Goal: Task Accomplishment & Management: Use online tool/utility

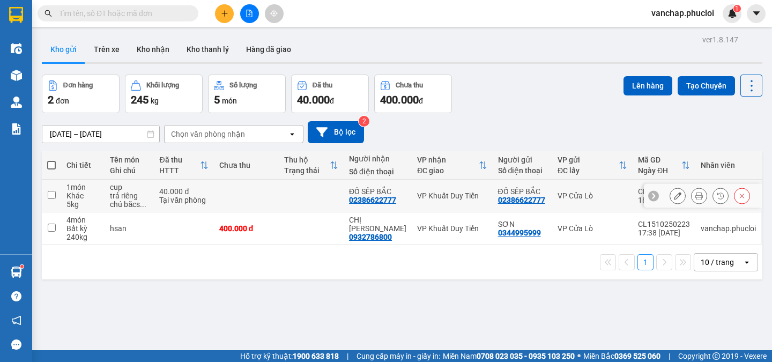
click at [605, 200] on div "VP Cửa Lò" at bounding box center [593, 195] width 70 height 9
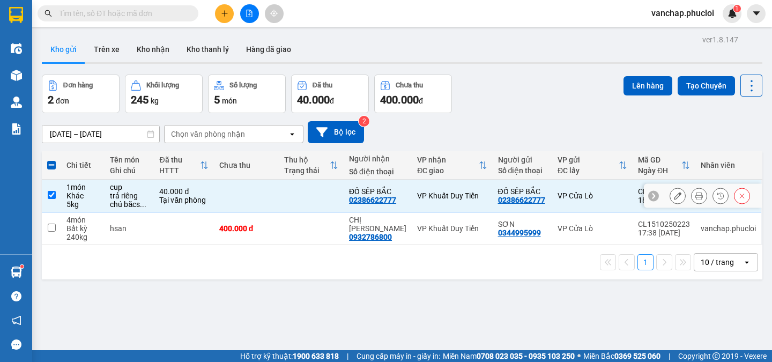
click at [57, 198] on td at bounding box center [51, 196] width 19 height 33
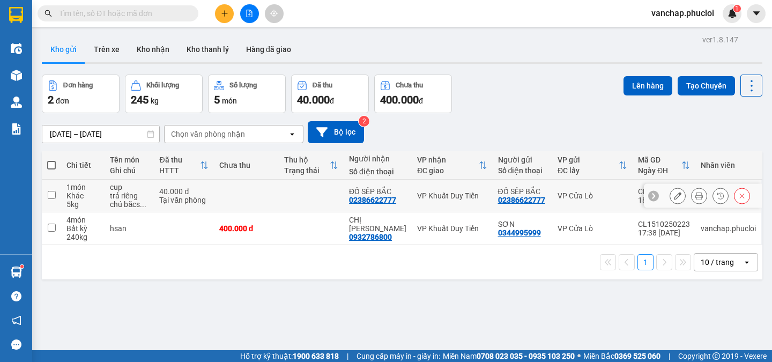
click at [614, 199] on div "VP Cửa Lò" at bounding box center [593, 195] width 70 height 9
checkbox input "true"
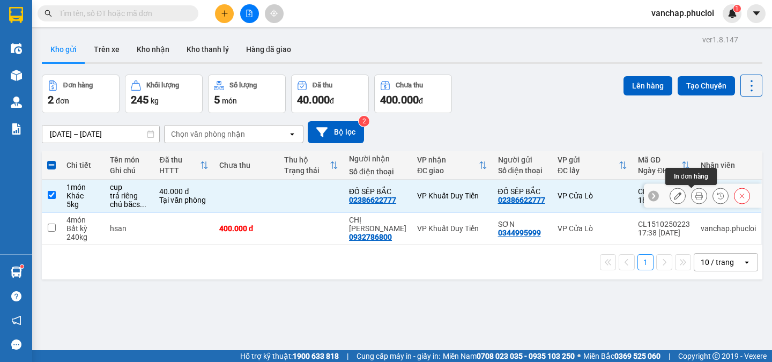
click at [695, 195] on icon at bounding box center [699, 196] width 8 height 8
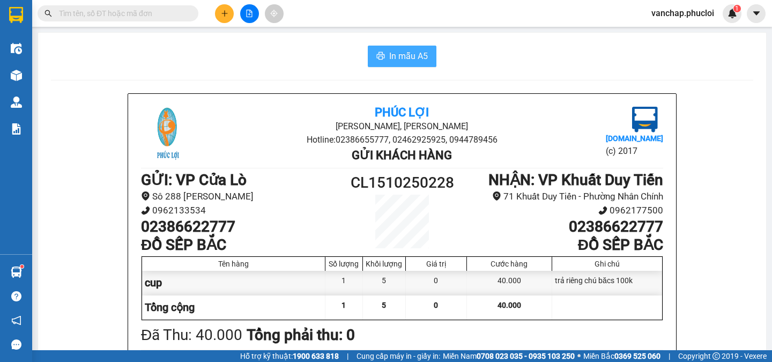
click at [412, 58] on span "In mẫu A5" at bounding box center [408, 55] width 39 height 13
